Goal: Information Seeking & Learning: Learn about a topic

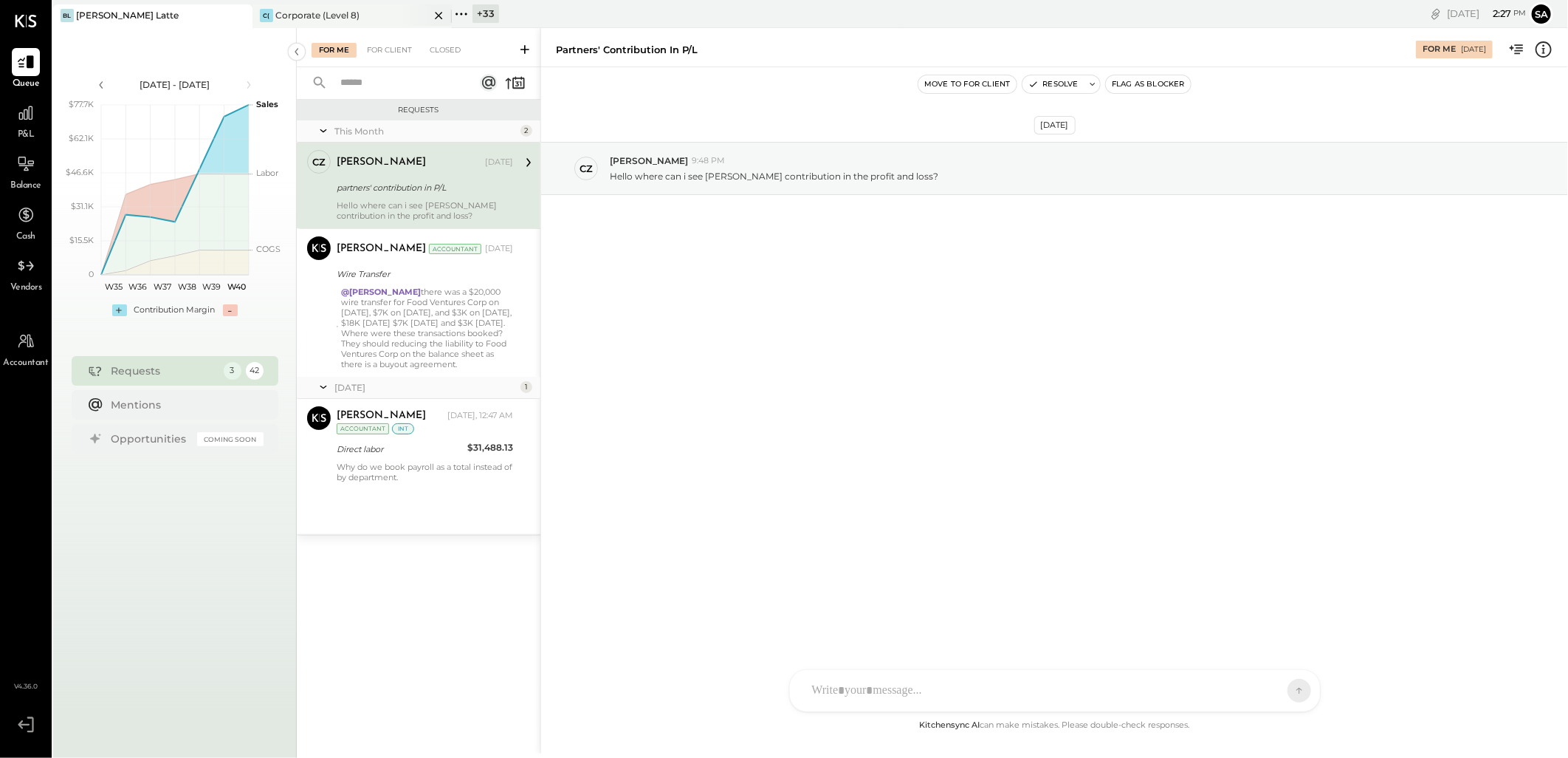
click at [355, 11] on div "Corporate (Level 8)" at bounding box center [317, 15] width 84 height 13
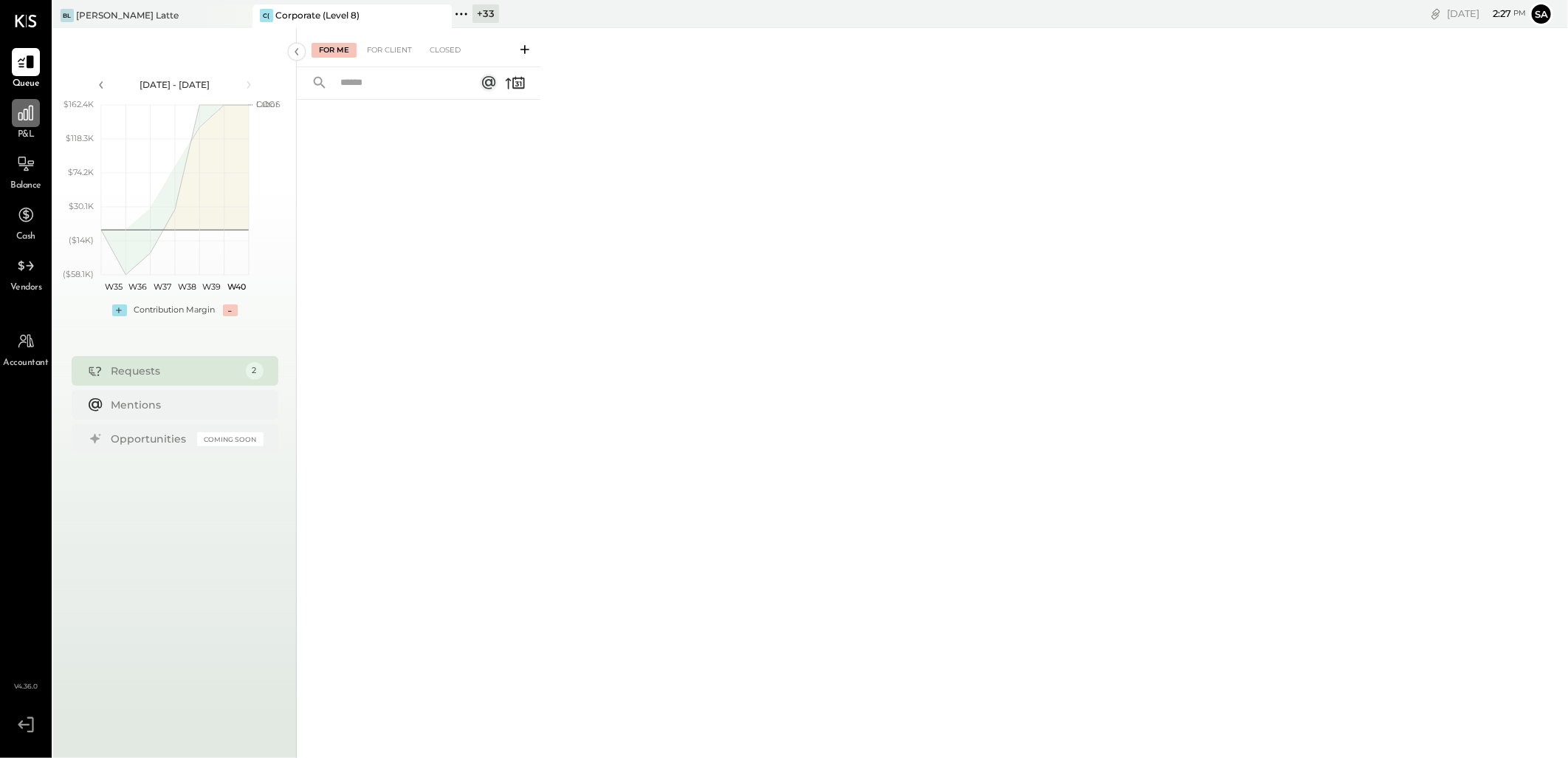
click at [31, 114] on icon at bounding box center [25, 113] width 19 height 19
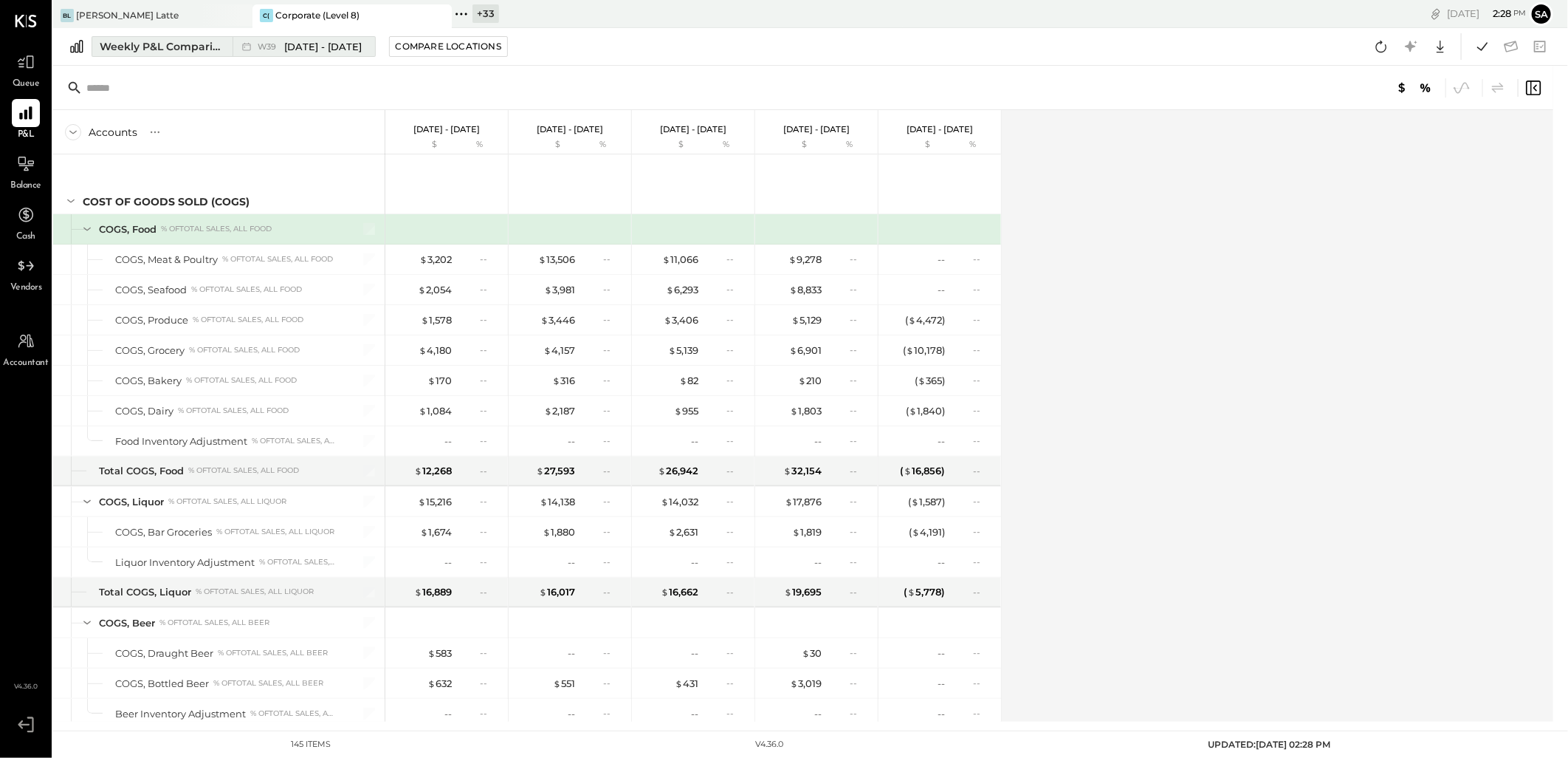
click at [199, 45] on div "Weekly P&L Comparison" at bounding box center [162, 46] width 124 height 15
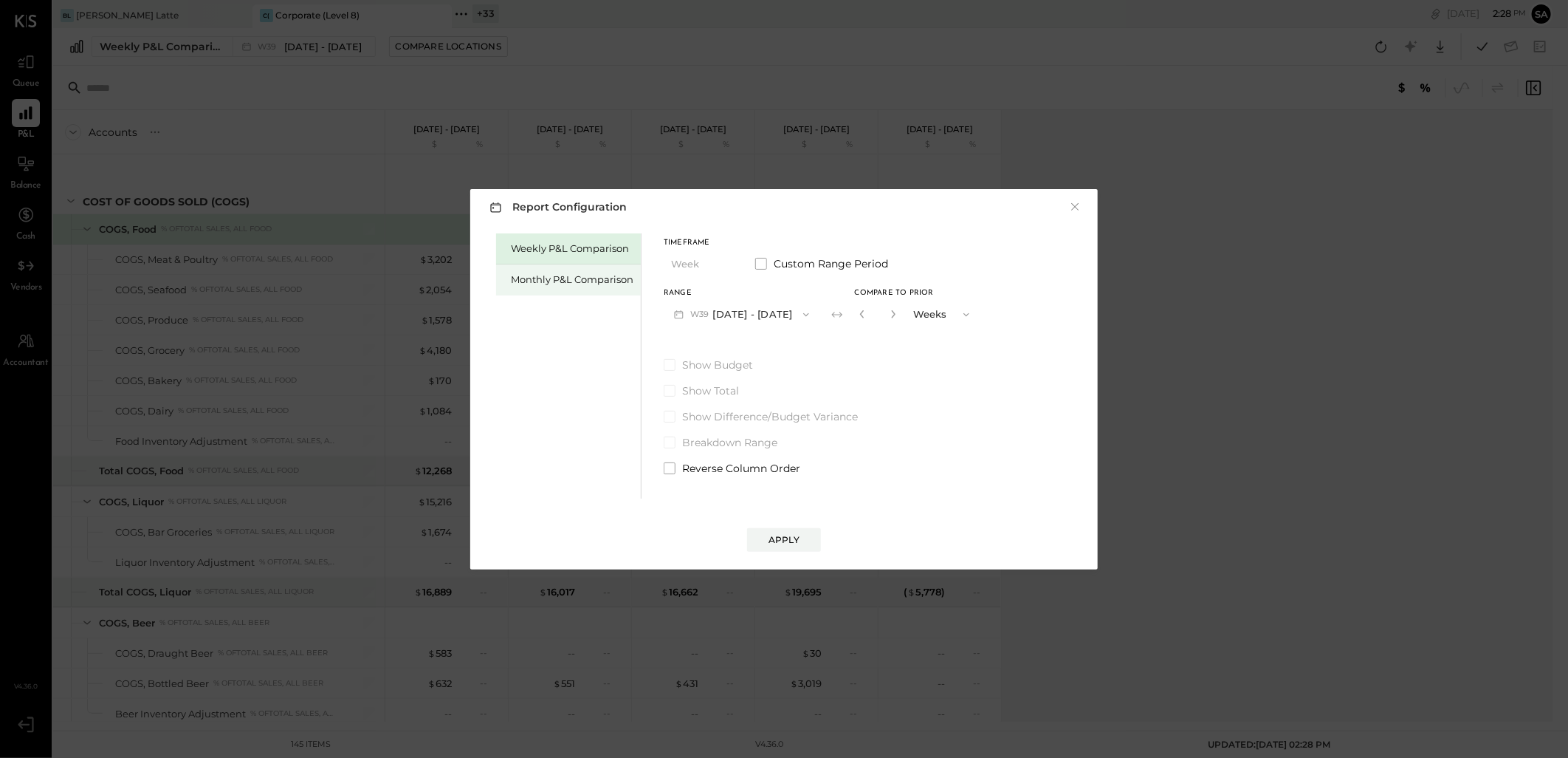
click at [519, 274] on div "Monthly P&L Comparison" at bounding box center [571, 279] width 123 height 14
click at [744, 314] on button "M09 Sep 1 - 30, 2025" at bounding box center [742, 314] width 156 height 27
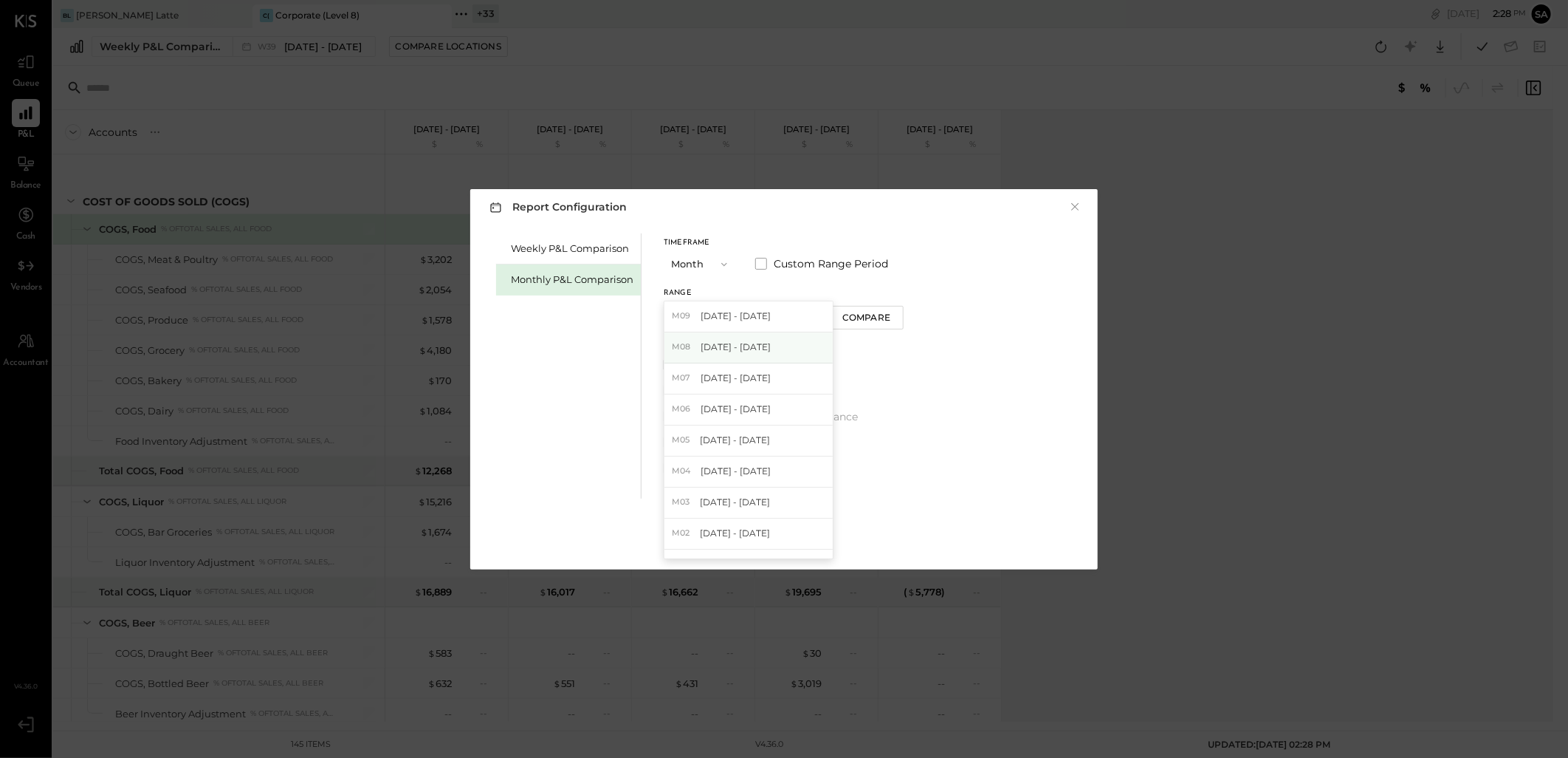
click at [743, 344] on span "[DATE] - [DATE]" at bounding box center [735, 347] width 70 height 13
click at [673, 359] on span at bounding box center [670, 364] width 12 height 12
click at [779, 539] on div "Apply" at bounding box center [784, 540] width 31 height 13
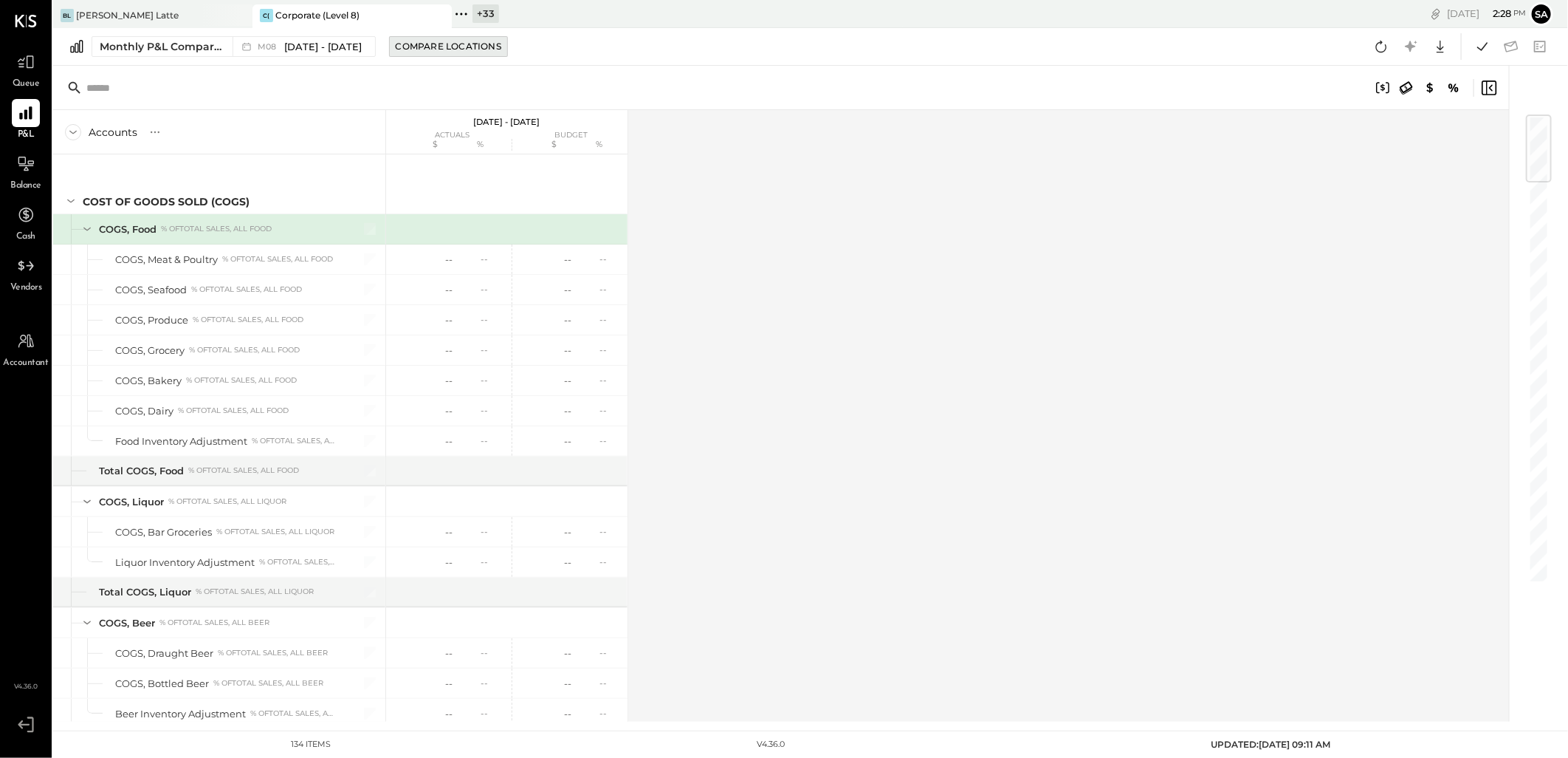
click at [420, 42] on div "Compare Locations" at bounding box center [449, 46] width 105 height 13
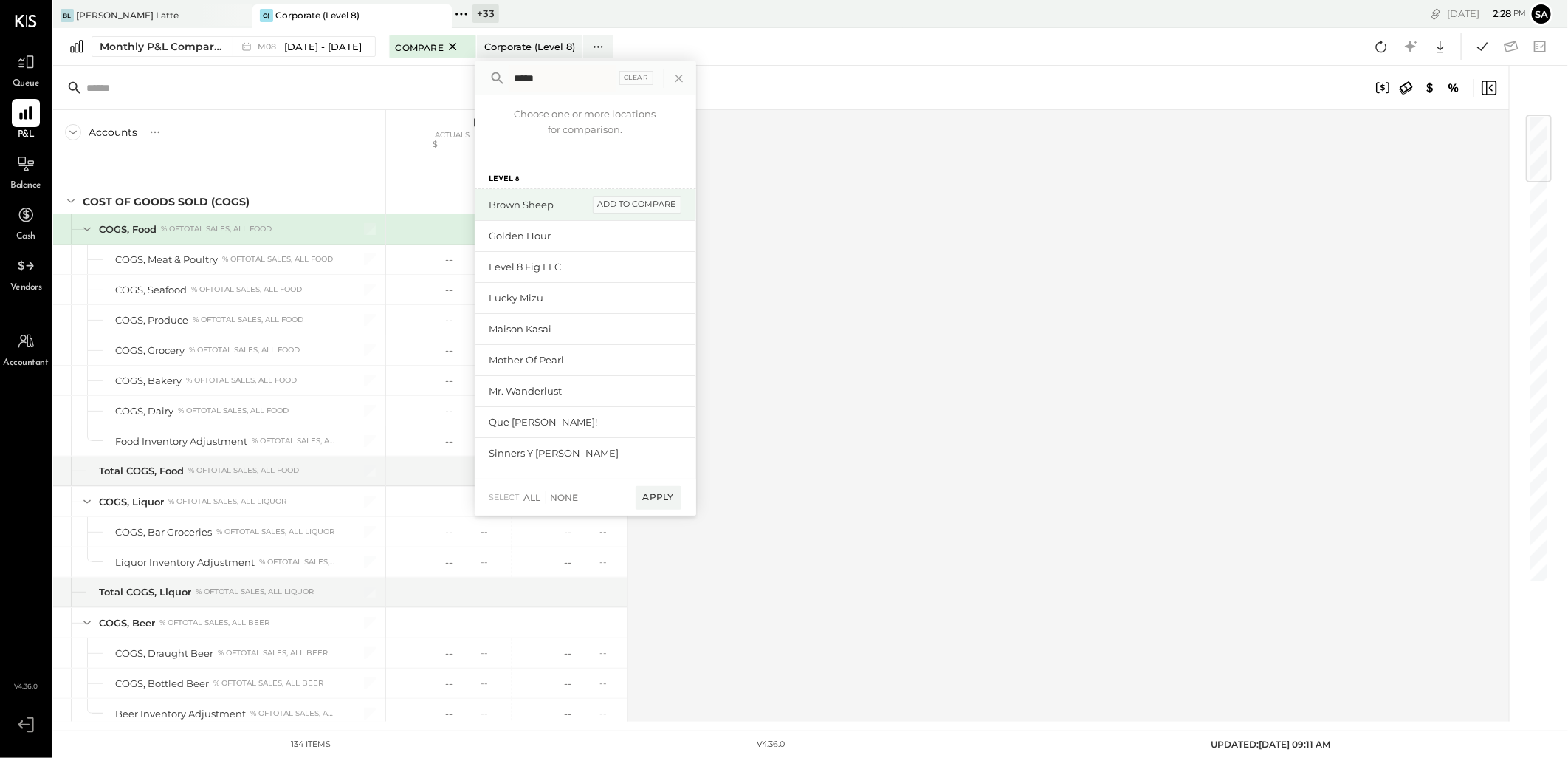
type input "*****"
click at [647, 204] on div "add to compare" at bounding box center [638, 204] width 89 height 18
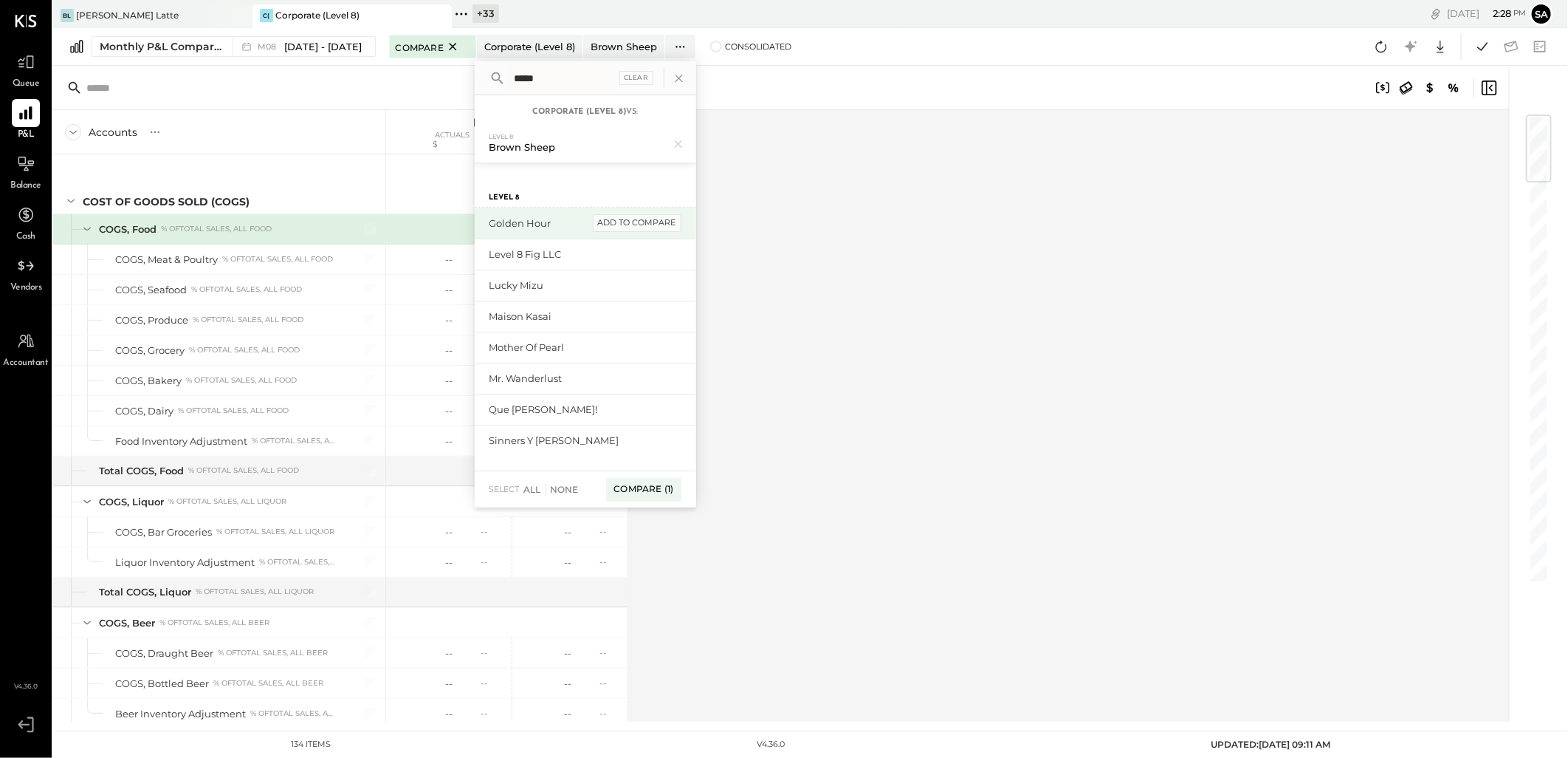
click at [648, 219] on div "add to compare" at bounding box center [638, 224] width 89 height 18
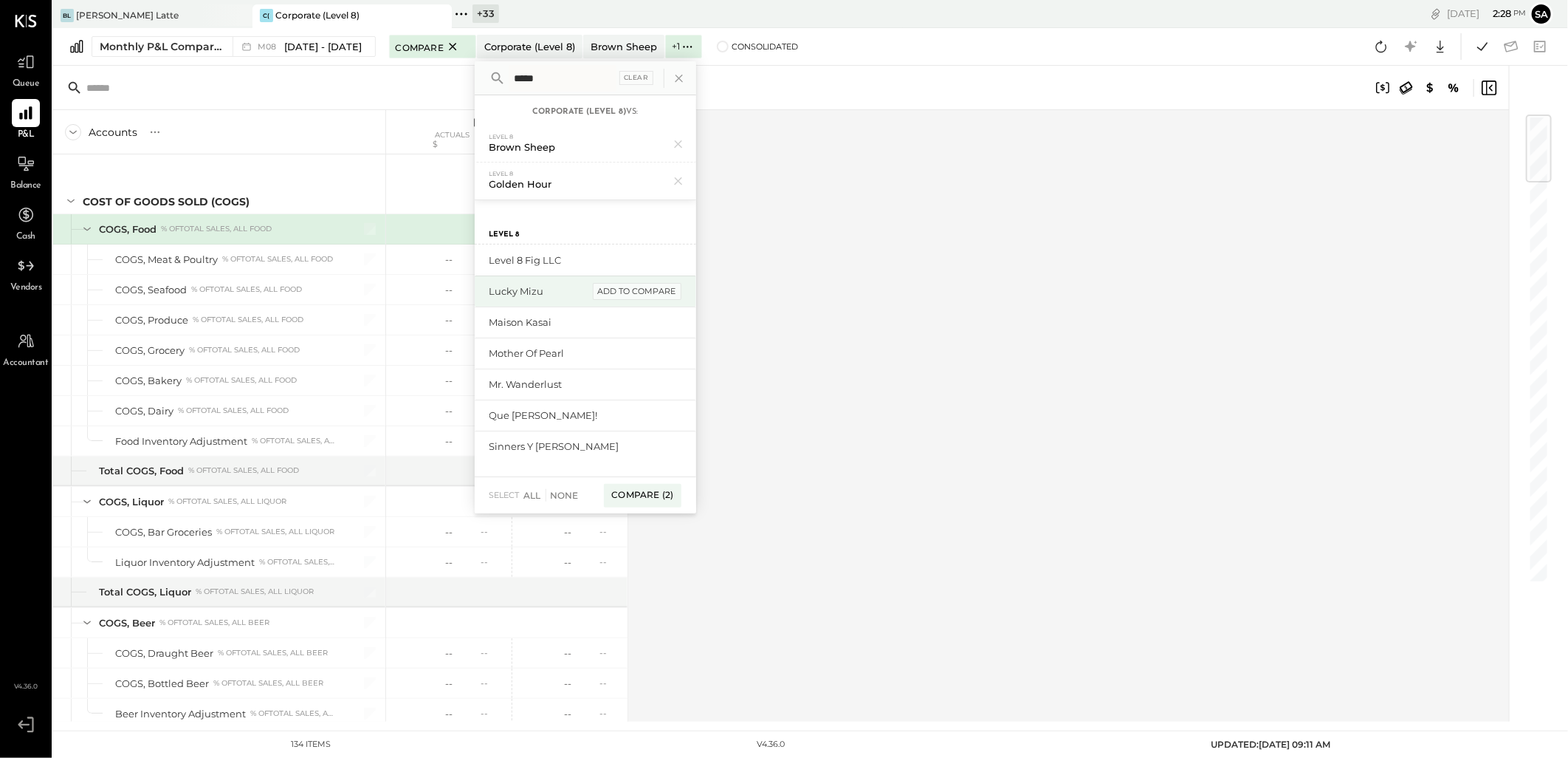
click at [645, 294] on div "add to compare" at bounding box center [638, 292] width 89 height 18
click at [644, 325] on div "add to compare" at bounding box center [638, 329] width 89 height 18
click at [640, 368] on div "add to compare" at bounding box center [638, 366] width 89 height 18
click at [638, 387] on div "add to compare" at bounding box center [638, 391] width 89 height 18
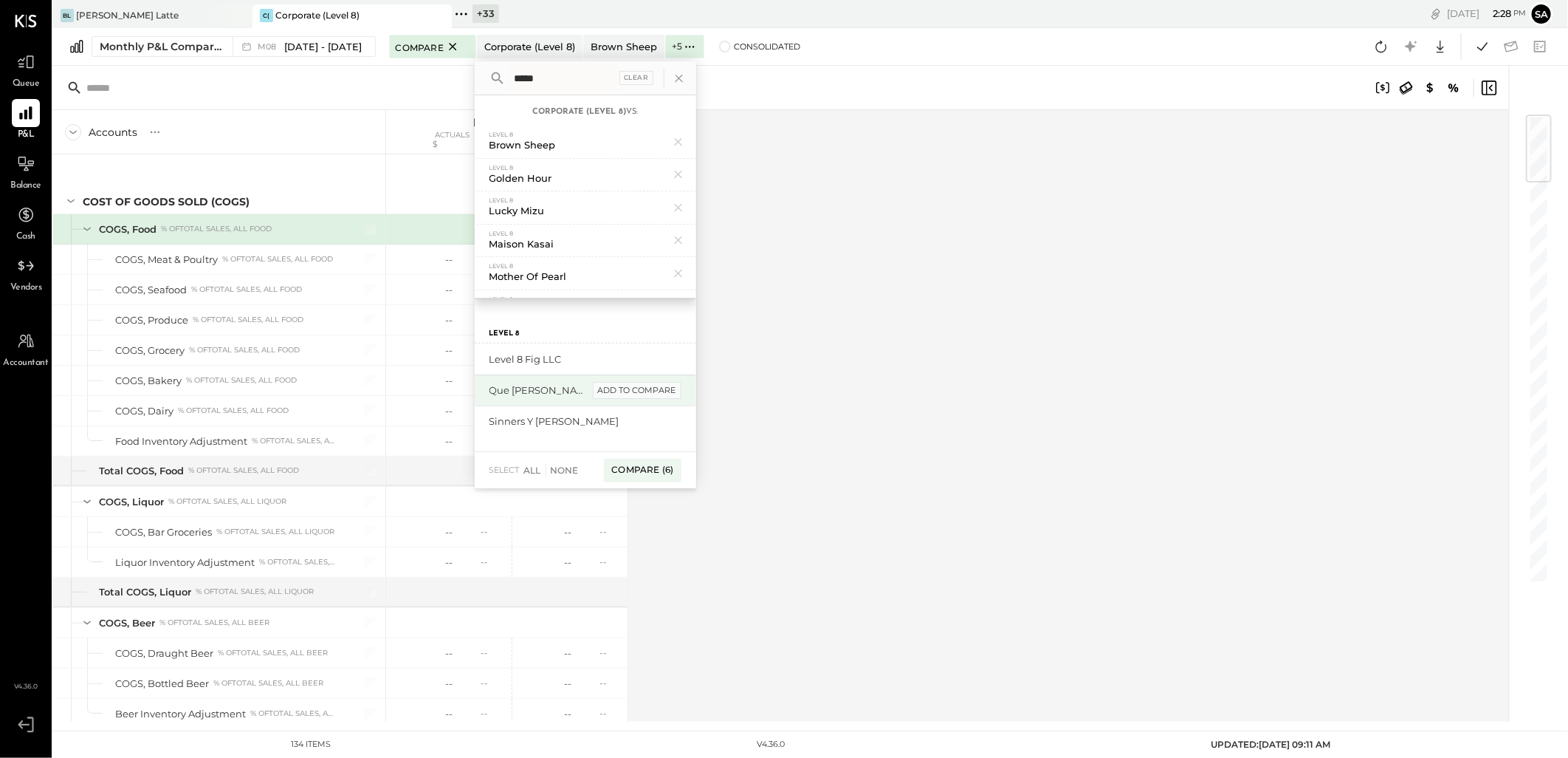
click at [650, 392] on div "add to compare" at bounding box center [638, 391] width 89 height 18
click at [647, 396] on div "add to compare" at bounding box center [638, 391] width 89 height 18
click at [652, 407] on div "Compare (8)" at bounding box center [641, 408] width 77 height 24
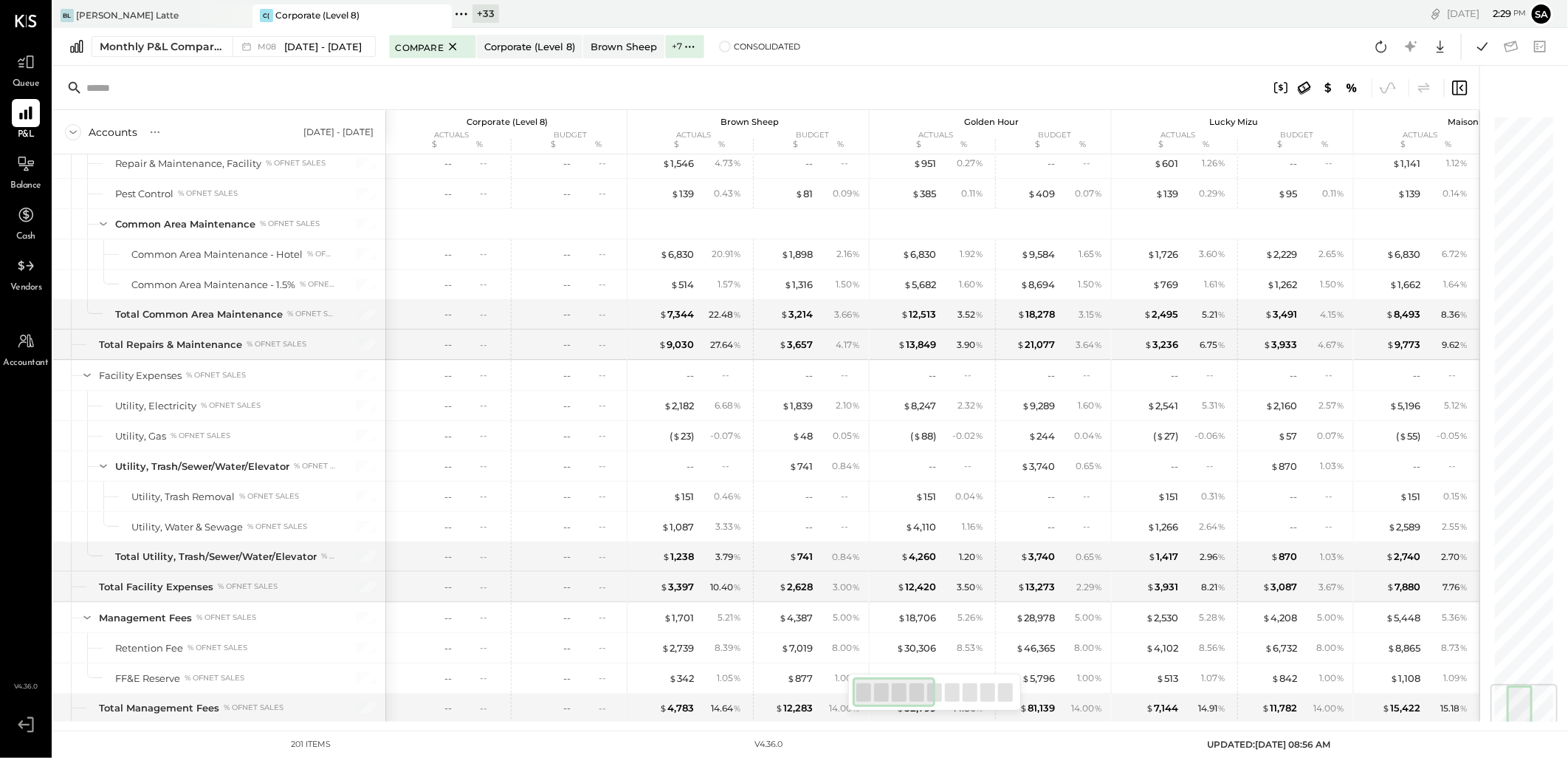
scroll to position [4778, 0]
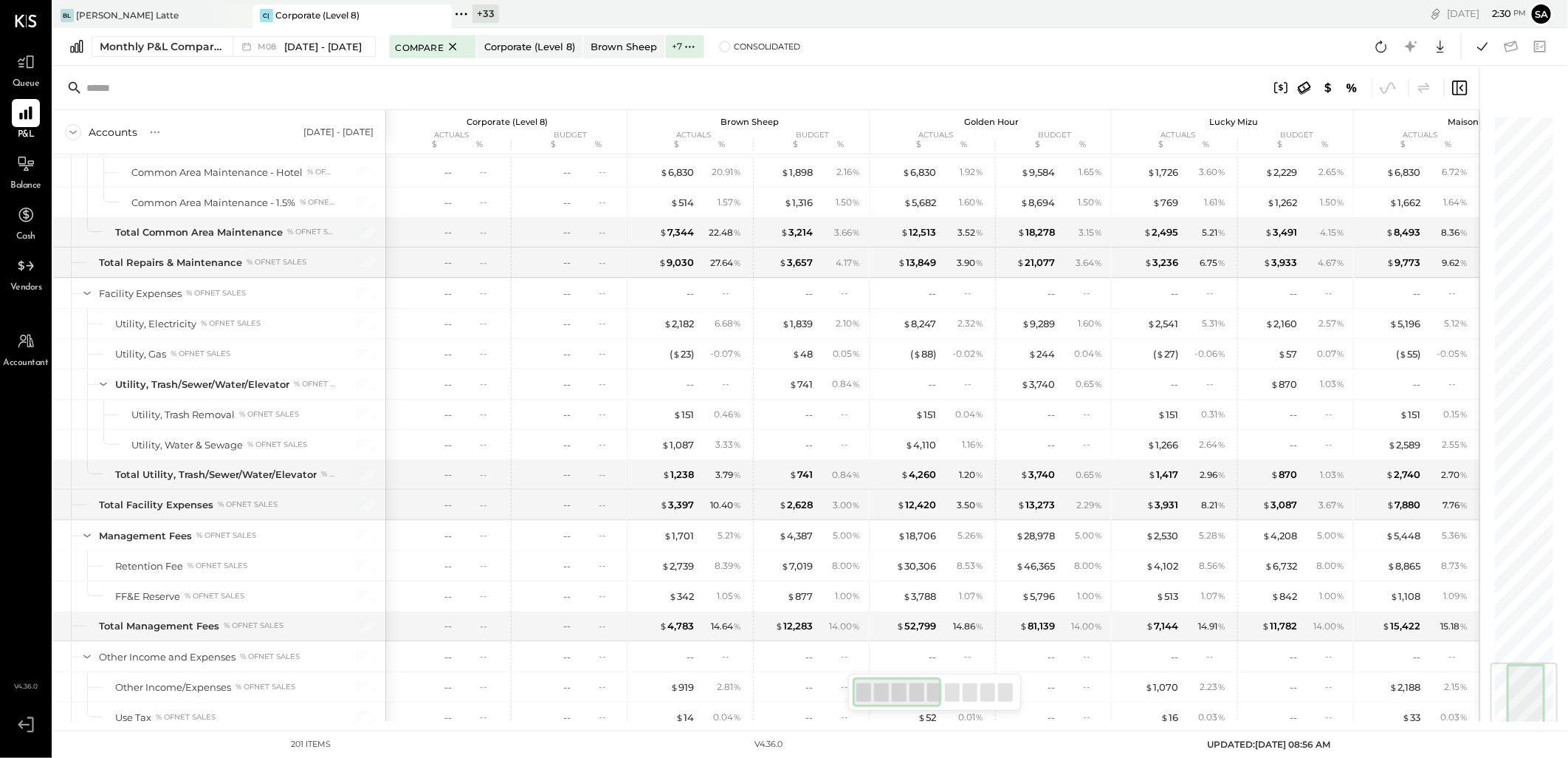
scroll to position [4778, 0]
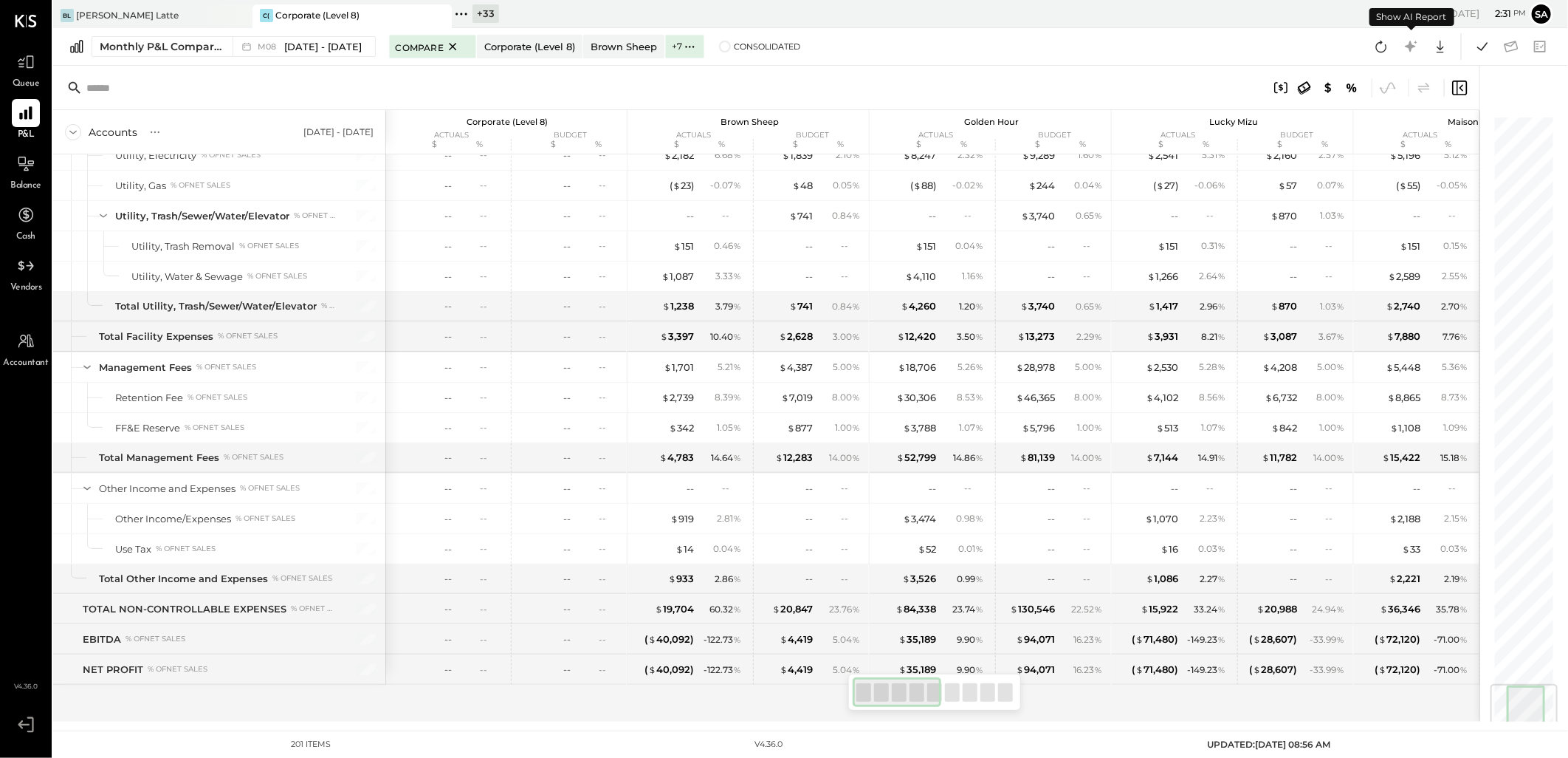
drag, startPoint x: 1377, startPoint y: 48, endPoint x: 1333, endPoint y: 517, distance: 471.1
click at [1377, 48] on icon at bounding box center [1382, 46] width 11 height 12
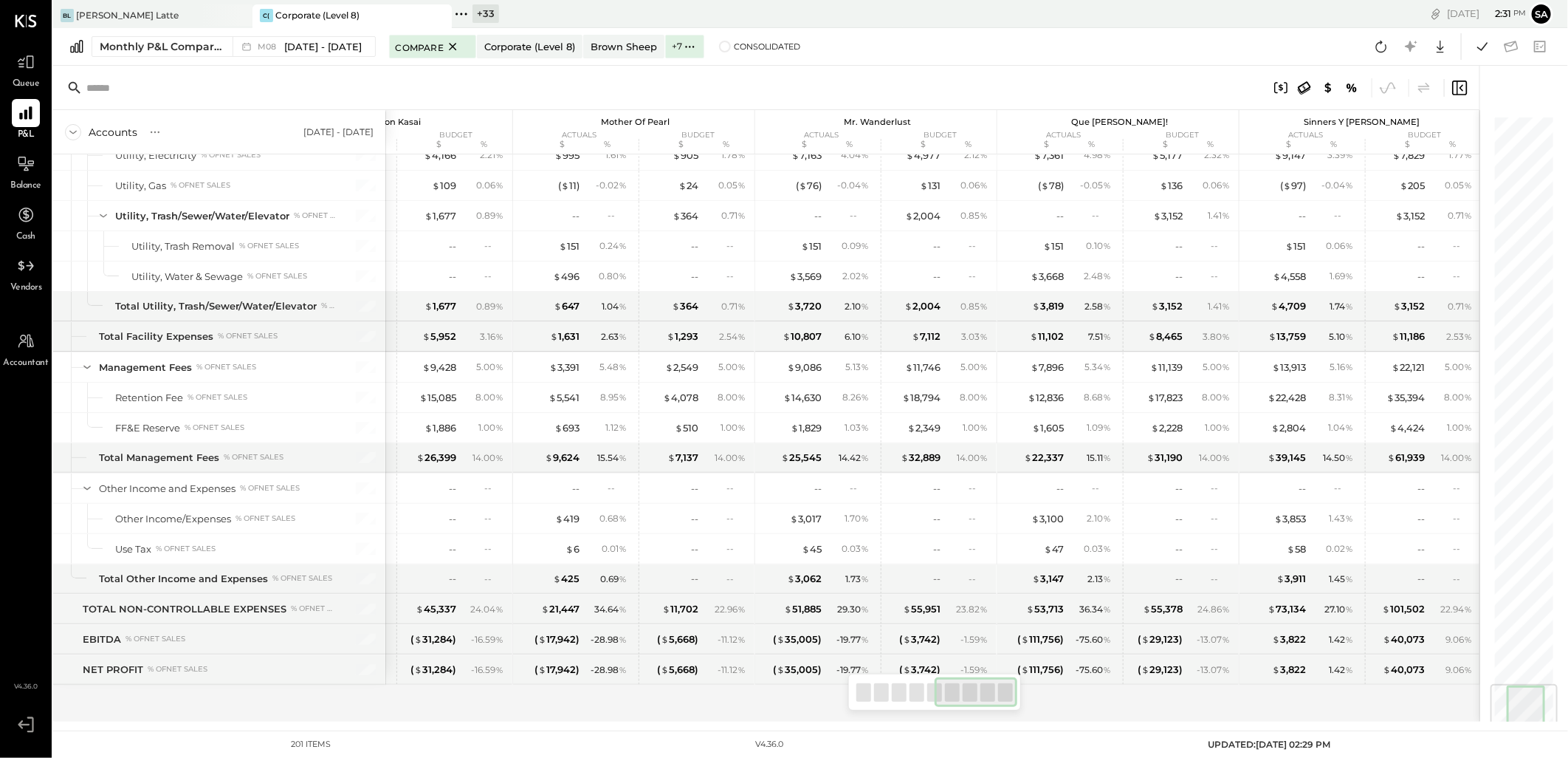
drag, startPoint x: 913, startPoint y: 694, endPoint x: 1023, endPoint y: 699, distance: 110.1
click at [1020, 698] on div at bounding box center [935, 692] width 173 height 37
click at [1440, 47] on icon at bounding box center [1440, 46] width 19 height 19
click at [1363, 133] on div "Excel" at bounding box center [1394, 133] width 118 height 31
drag, startPoint x: 719, startPoint y: 47, endPoint x: 776, endPoint y: 757, distance: 712.3
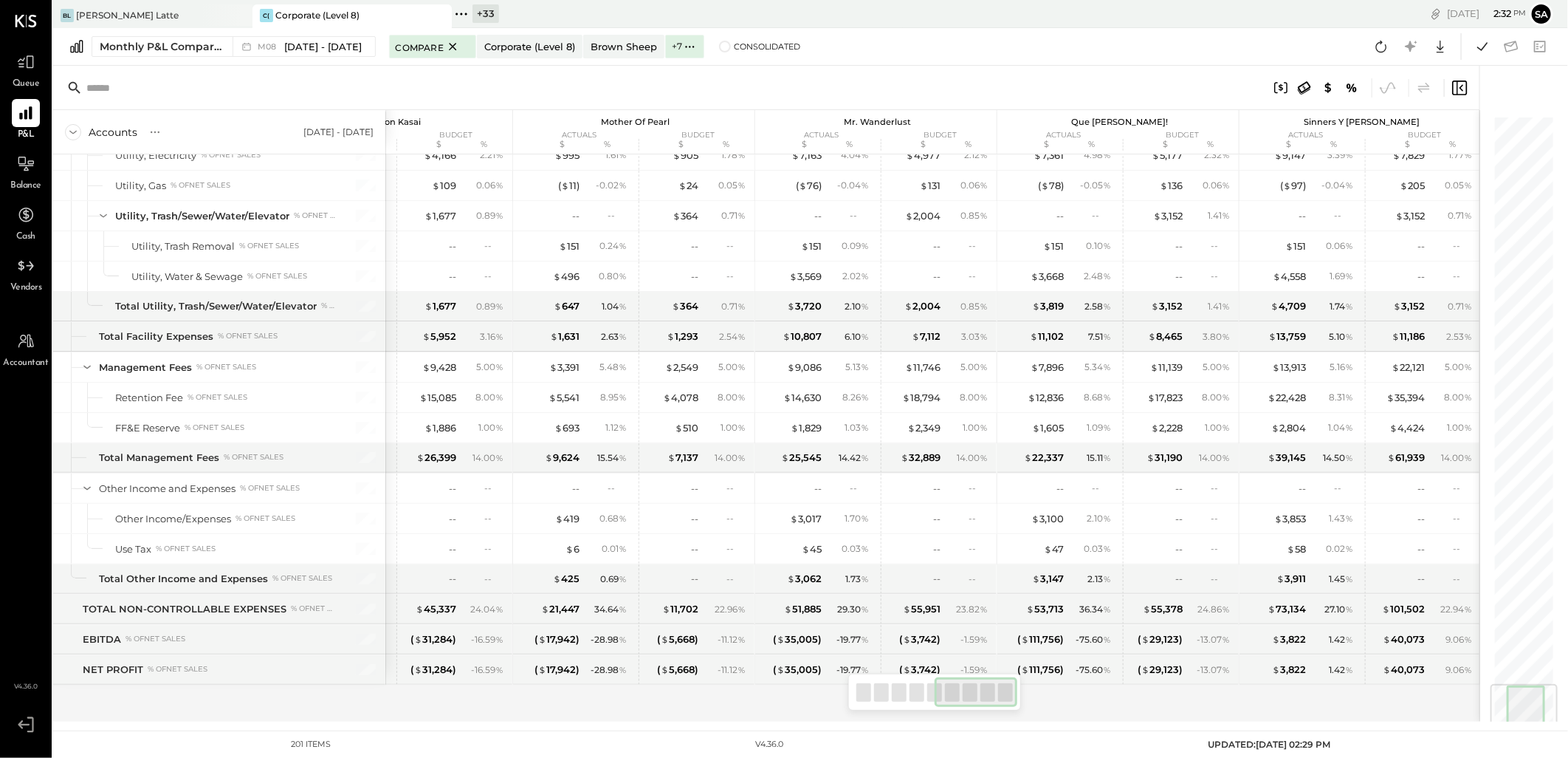
click at [719, 47] on span at bounding box center [725, 46] width 12 height 12
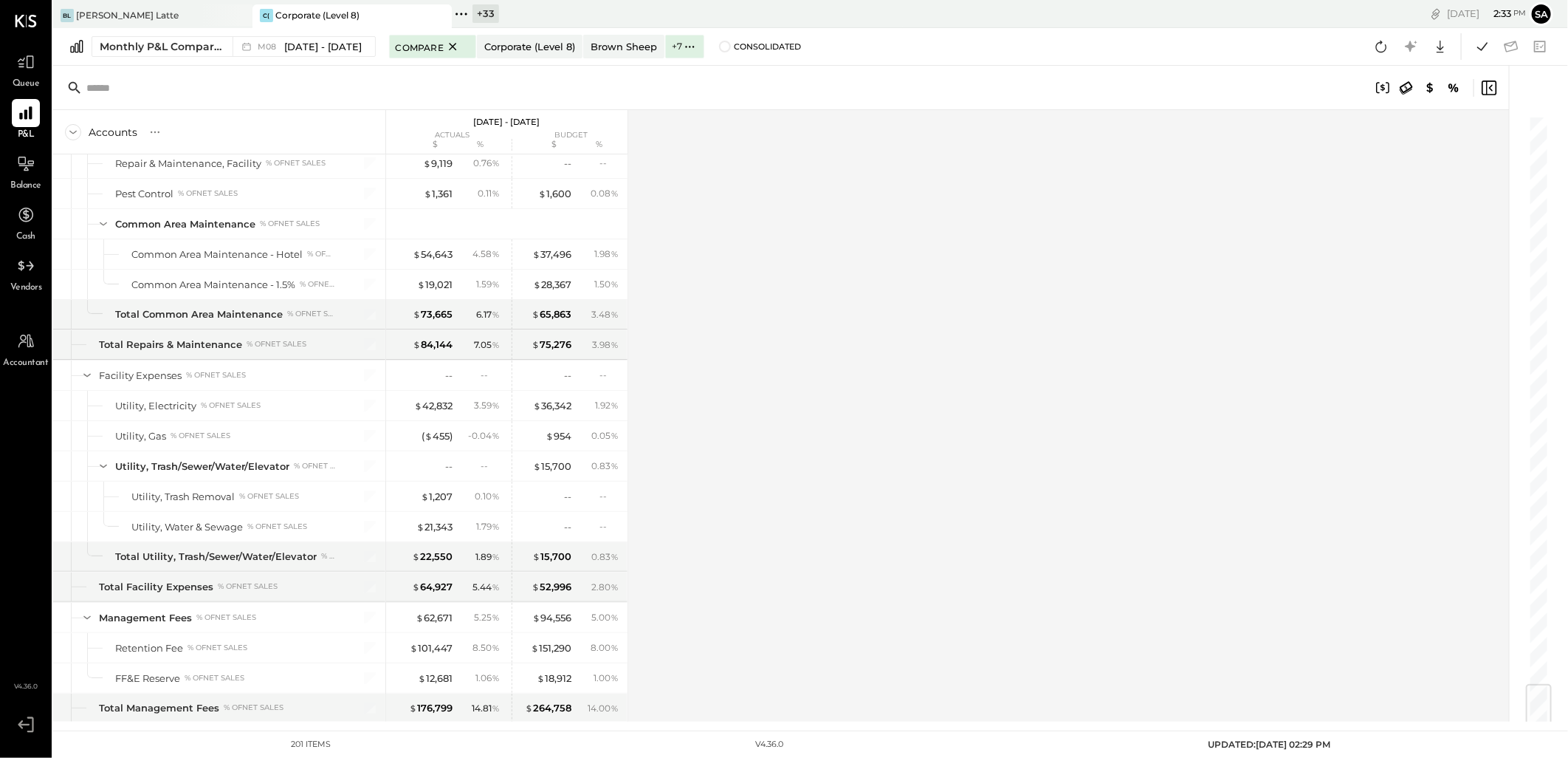
scroll to position [4778, 0]
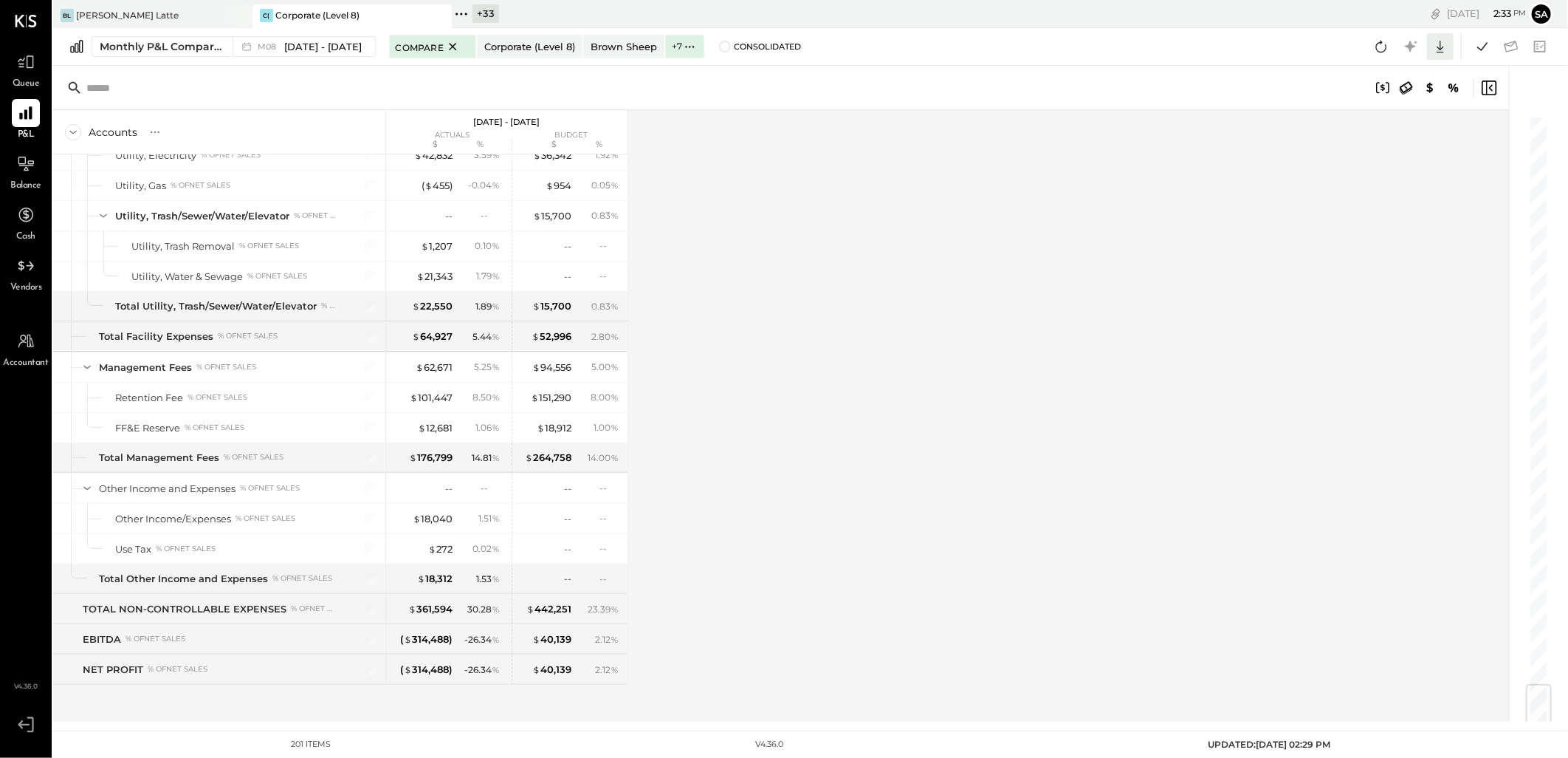
click at [1444, 40] on icon at bounding box center [1440, 46] width 19 height 19
drag, startPoint x: 1379, startPoint y: 143, endPoint x: 1149, endPoint y: 403, distance: 347.1
click at [1379, 143] on div "Excel" at bounding box center [1394, 133] width 118 height 31
click at [814, 429] on div "Accounts S % GL Aug 1 - 31, 2025 actuals budget $ % $ % SALES Sales, Food % of …" at bounding box center [782, 415] width 1458 height 612
drag, startPoint x: 24, startPoint y: 172, endPoint x: 411, endPoint y: 263, distance: 397.6
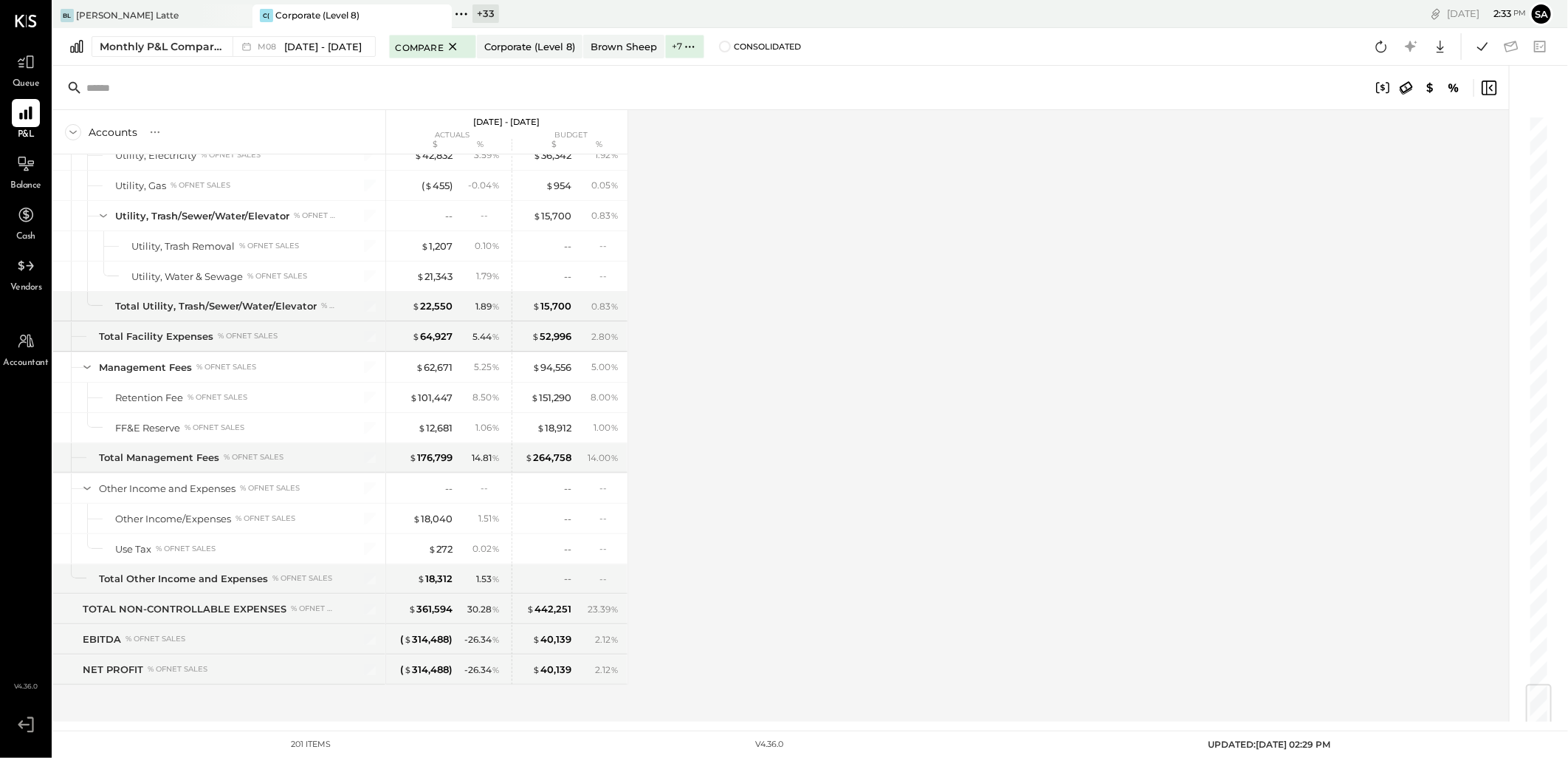
click at [24, 172] on icon at bounding box center [26, 165] width 18 height 18
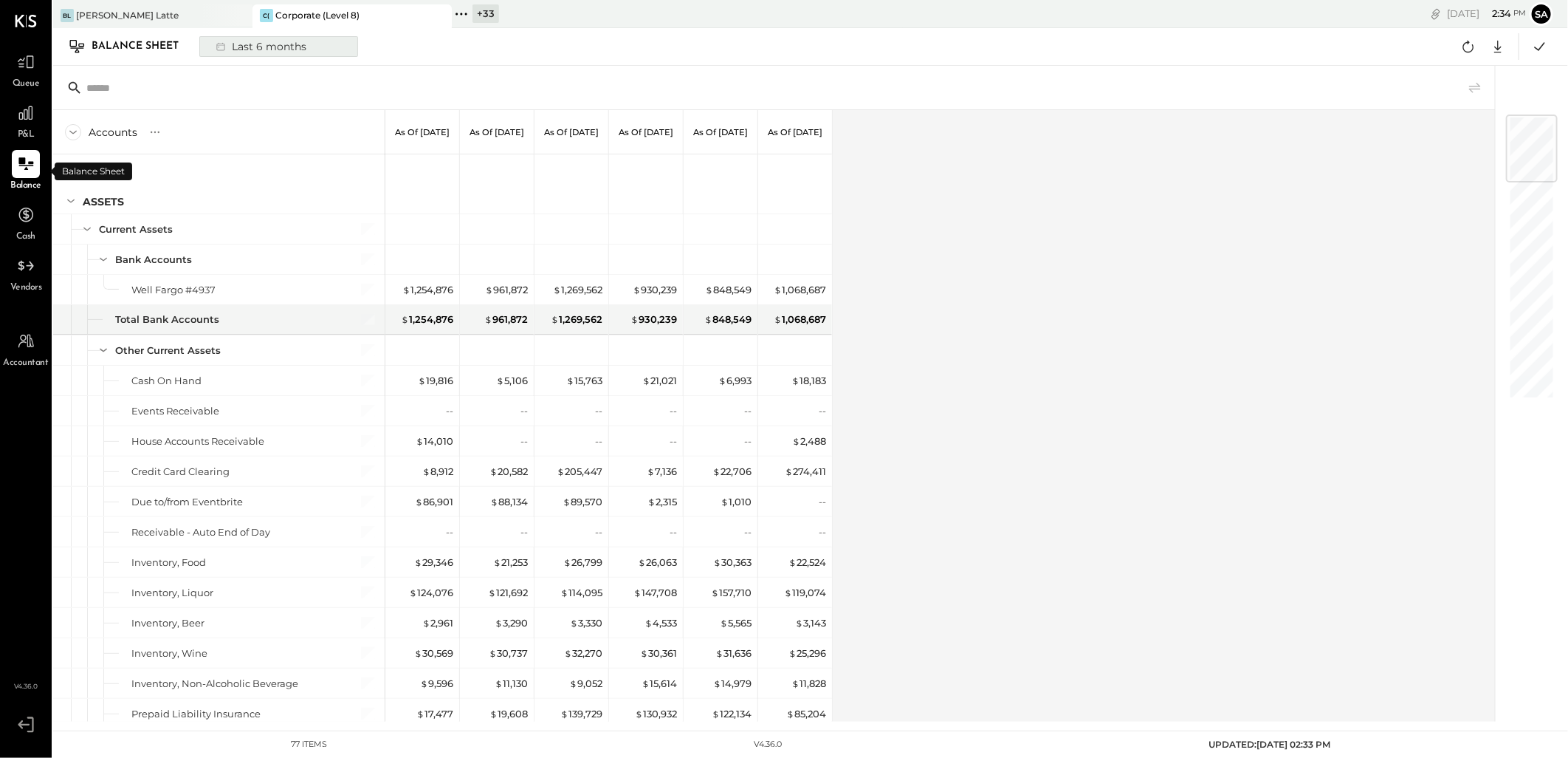
click at [234, 52] on div "Last 6 months" at bounding box center [259, 46] width 104 height 19
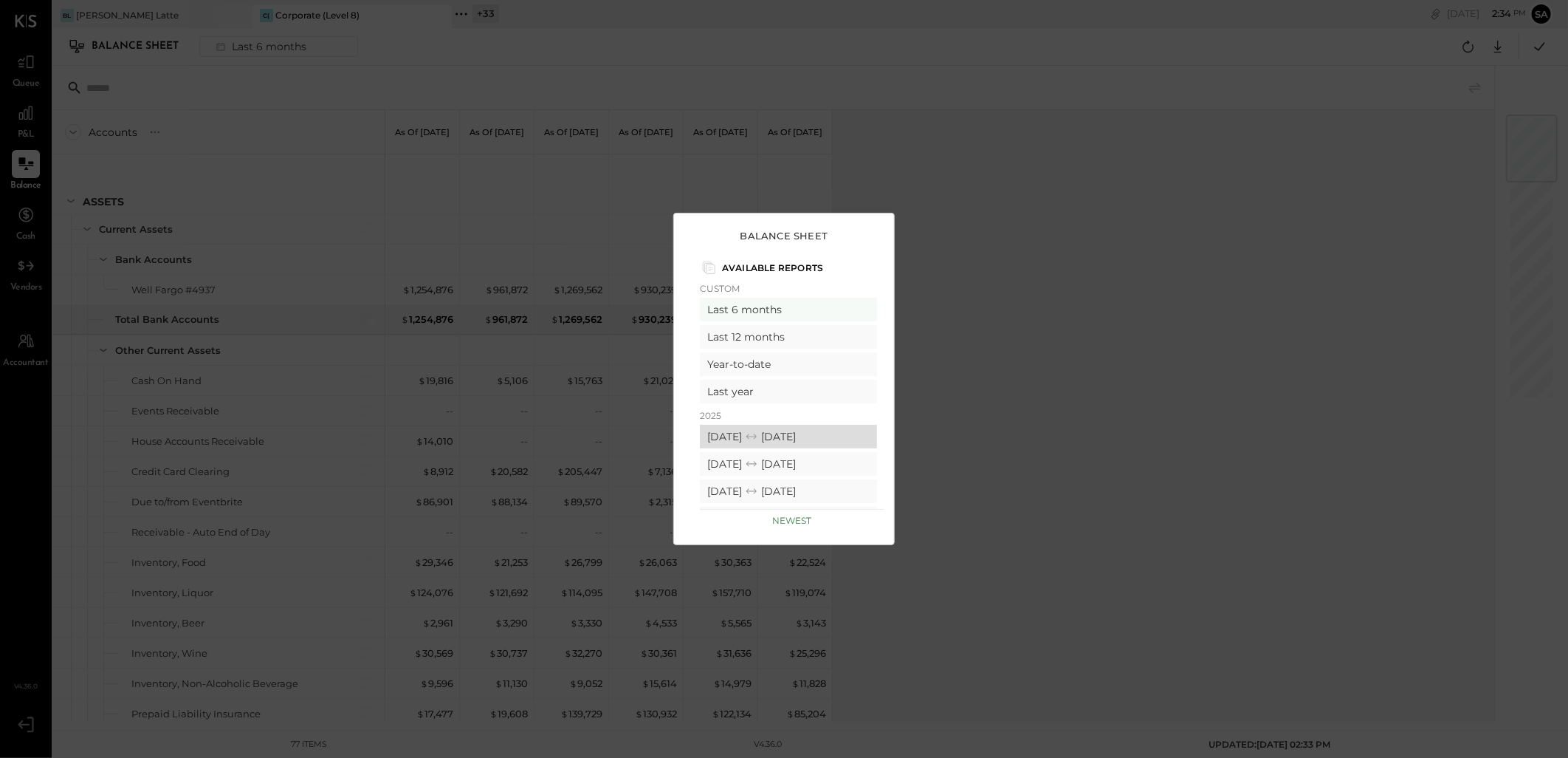
click at [717, 431] on div "08/01/2025 08/31/2025" at bounding box center [789, 436] width 177 height 24
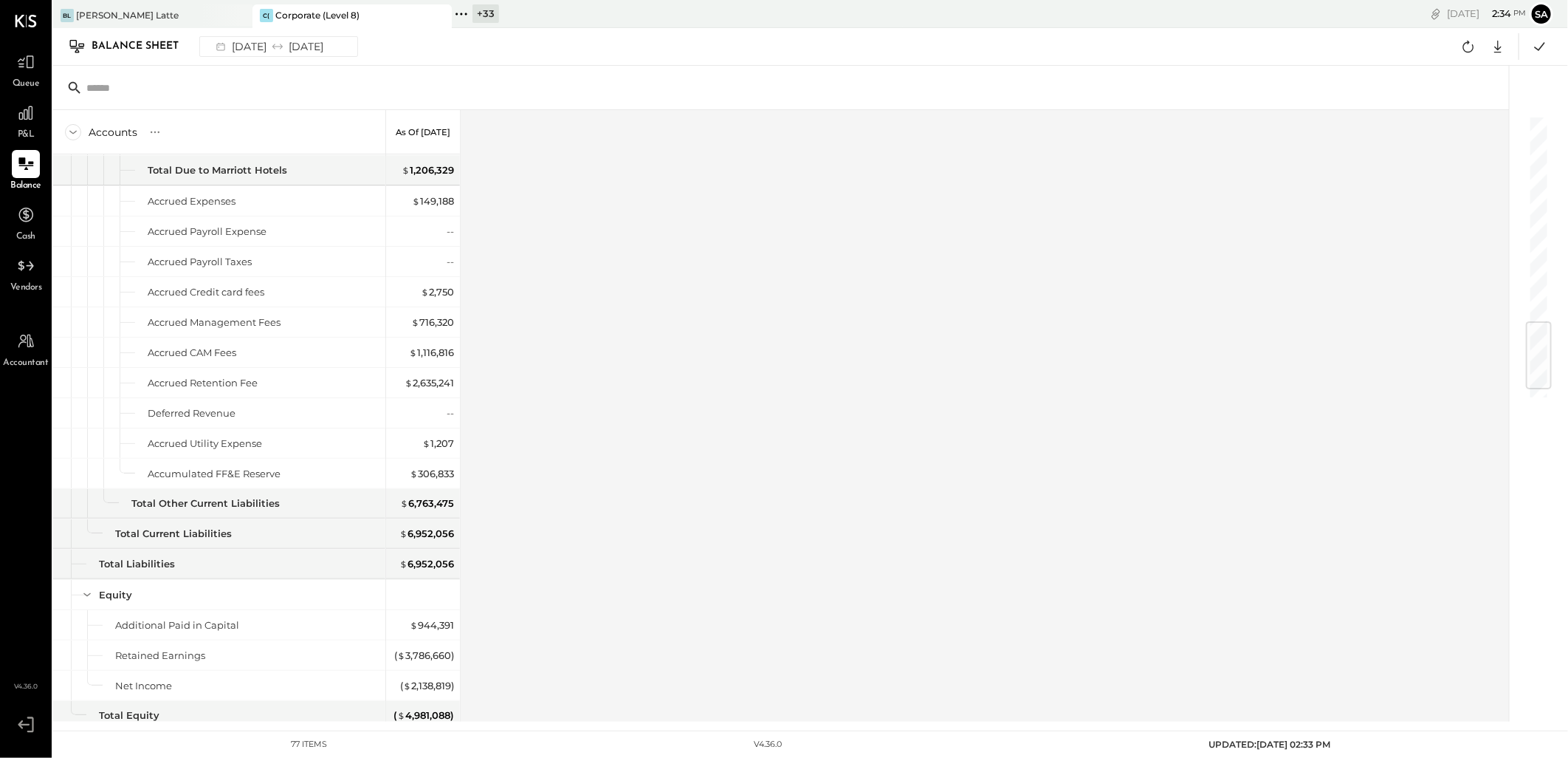
scroll to position [1805, 0]
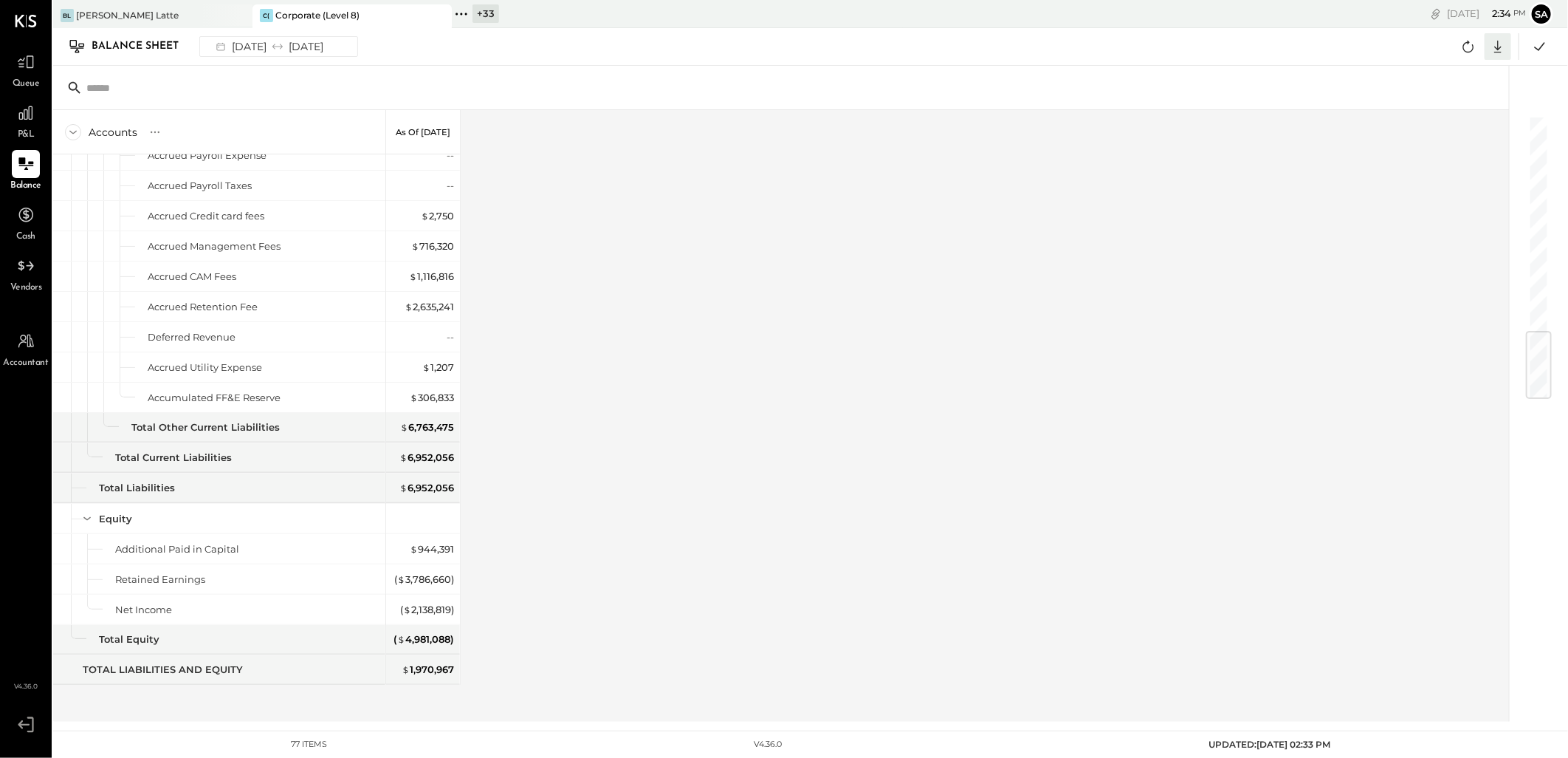
click at [1503, 52] on icon at bounding box center [1498, 46] width 19 height 19
drag, startPoint x: 1442, startPoint y: 135, endPoint x: 1418, endPoint y: 164, distance: 37.6
click at [1442, 135] on div "Excel" at bounding box center [1453, 133] width 118 height 31
click at [724, 337] on div "Accounts S GL As of Aug 31st 2025 ASSETS Current Assets Bank Accounts Well Farg…" at bounding box center [782, 415] width 1458 height 612
